Goal: Book appointment/travel/reservation

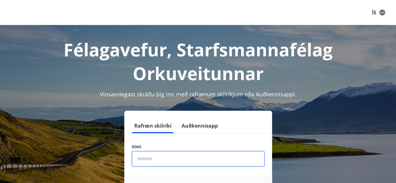
click at [148, 155] on input "phone" at bounding box center [198, 158] width 133 height 15
type input "********"
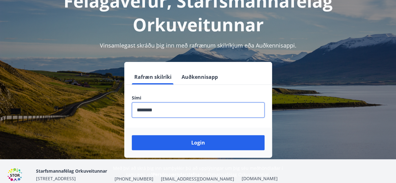
scroll to position [51, 0]
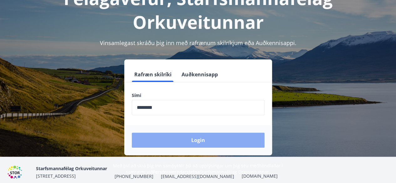
click at [183, 143] on button "Login" at bounding box center [198, 140] width 133 height 15
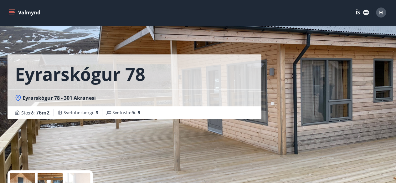
click at [14, 11] on icon "menu" at bounding box center [12, 11] width 6 height 1
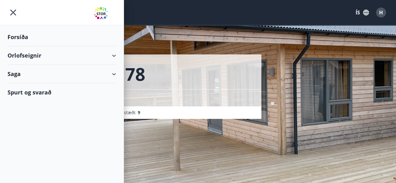
click at [23, 55] on div "Orlofseignir" at bounding box center [62, 55] width 109 height 18
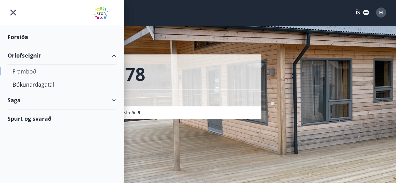
click at [23, 71] on div "Framboð" at bounding box center [62, 71] width 99 height 13
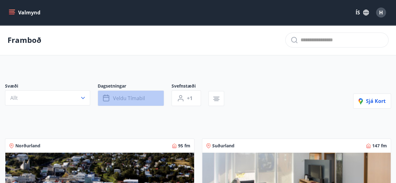
click at [145, 99] on button "Veldu tímabil" at bounding box center [131, 98] width 66 height 16
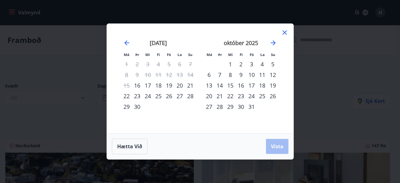
click at [138, 86] on div "16" at bounding box center [137, 85] width 11 height 11
click at [137, 105] on div "30" at bounding box center [137, 106] width 11 height 11
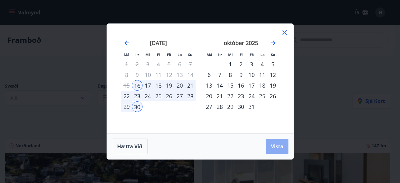
click at [272, 145] on span "Vista" at bounding box center [277, 146] width 13 height 7
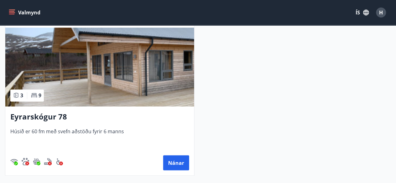
scroll to position [470, 0]
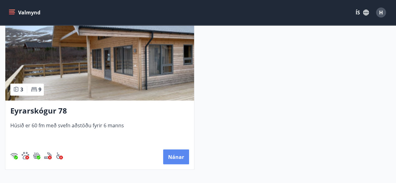
click at [186, 158] on button "Nánar" at bounding box center [176, 156] width 26 height 15
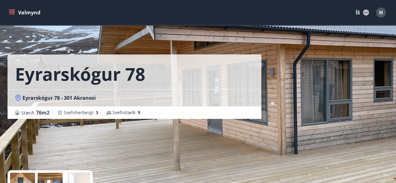
click at [27, 13] on button "Valmynd" at bounding box center [25, 12] width 35 height 11
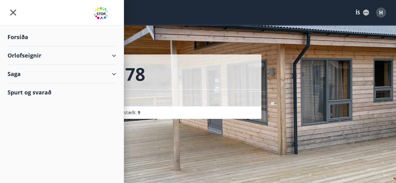
click at [18, 55] on div "Orlofseignir" at bounding box center [62, 55] width 109 height 18
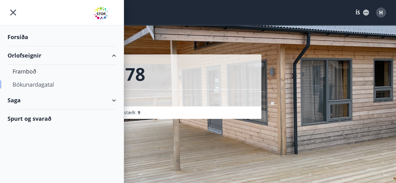
click at [33, 84] on div "Bókunardagatal" at bounding box center [62, 84] width 99 height 13
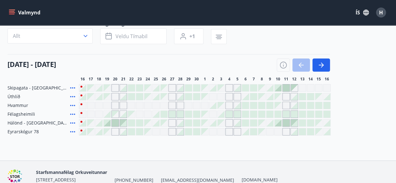
scroll to position [46, 0]
click at [172, 133] on div "Gráir dagar eru ekki bókanlegir" at bounding box center [172, 133] width 8 height 8
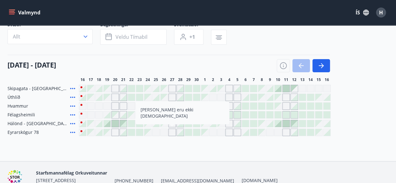
click at [186, 132] on div at bounding box center [188, 132] width 7 height 7
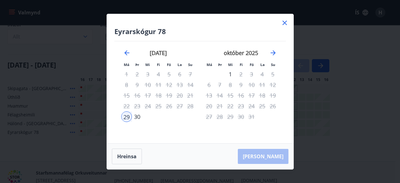
click at [284, 23] on icon at bounding box center [285, 23] width 8 height 8
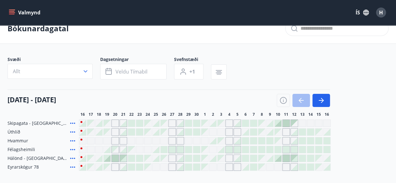
scroll to position [0, 0]
